Goal: Navigation & Orientation: Find specific page/section

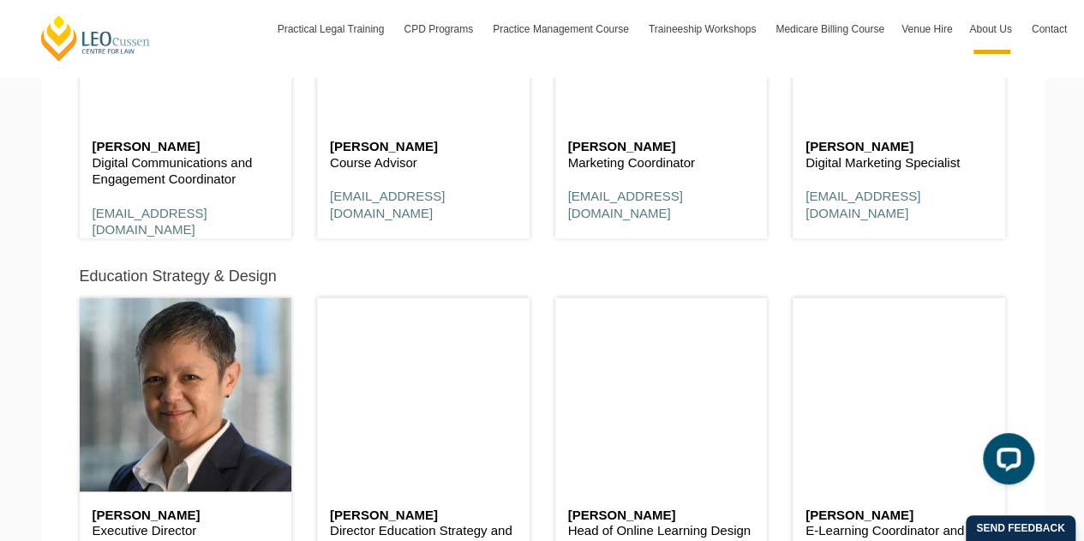
scroll to position [7627, 0]
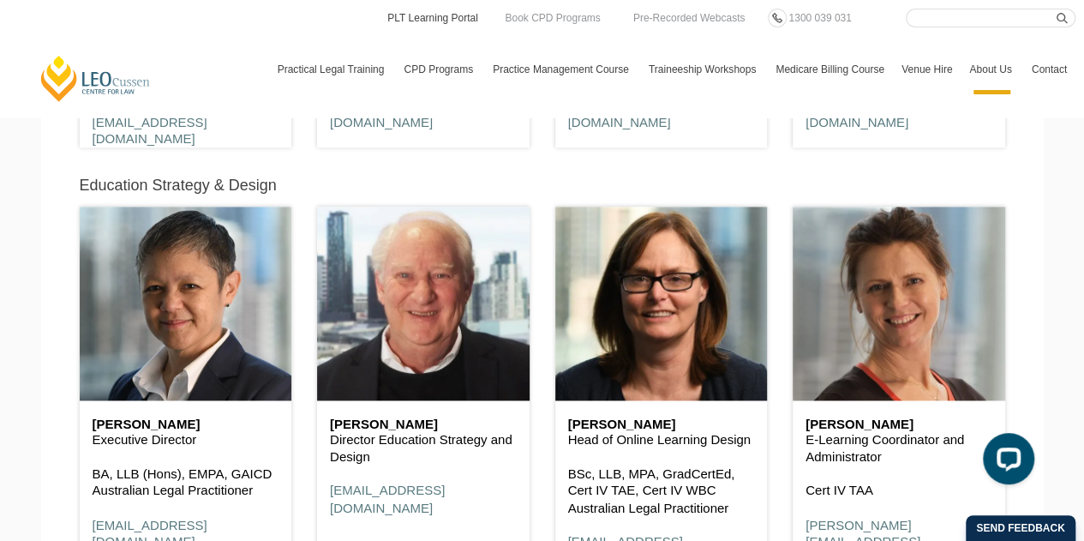
click at [417, 21] on link "PLT Learning Portal" at bounding box center [433, 18] width 94 height 19
